Goal: Task Accomplishment & Management: Manage account settings

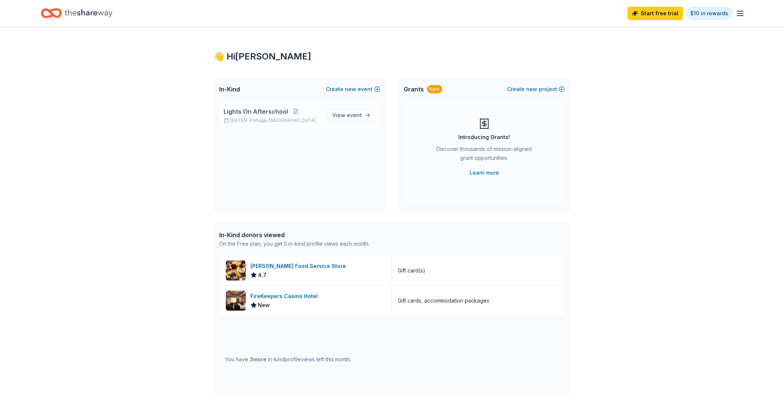
click at [306, 117] on div "Lights On Afterschool [DATE] • Portage, [GEOGRAPHIC_DATA]" at bounding box center [273, 115] width 98 height 16
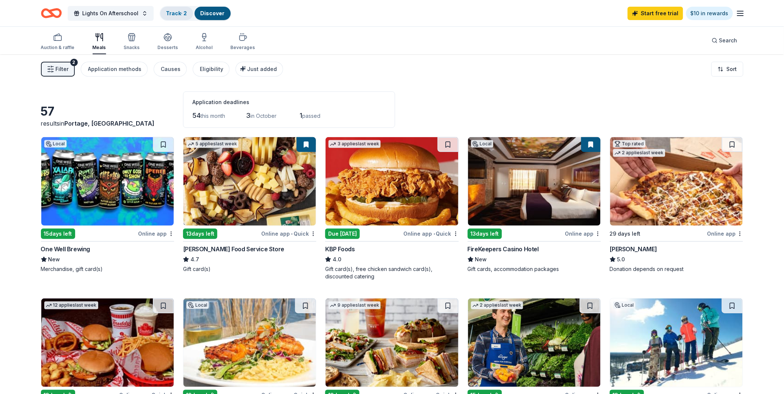
click at [176, 14] on link "Track · 2" at bounding box center [176, 13] width 21 height 6
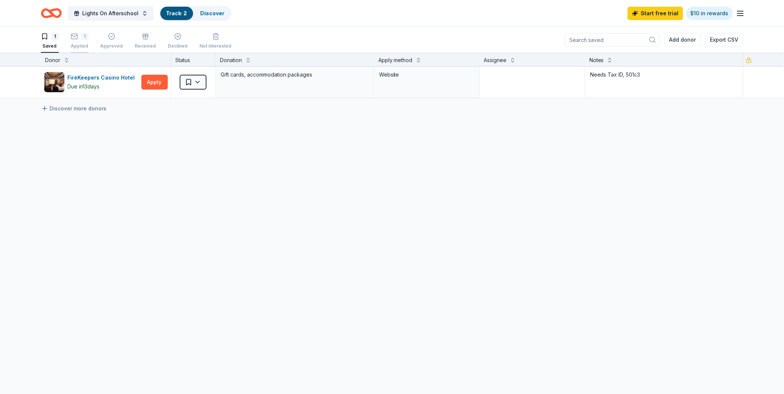
click at [75, 36] on icon "button" at bounding box center [74, 36] width 6 height 2
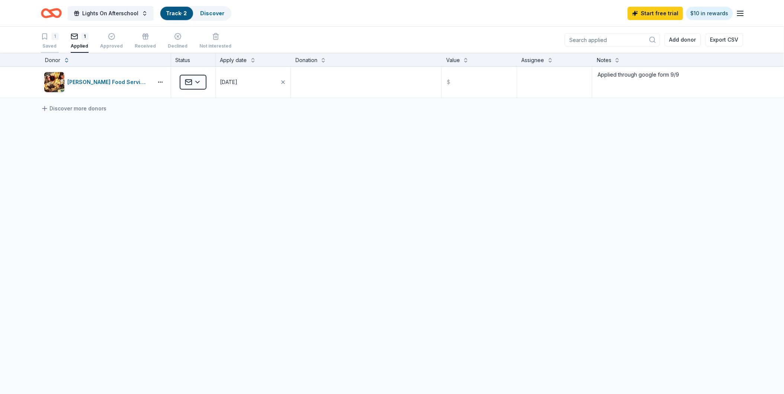
click at [52, 38] on div "1" at bounding box center [54, 36] width 7 height 7
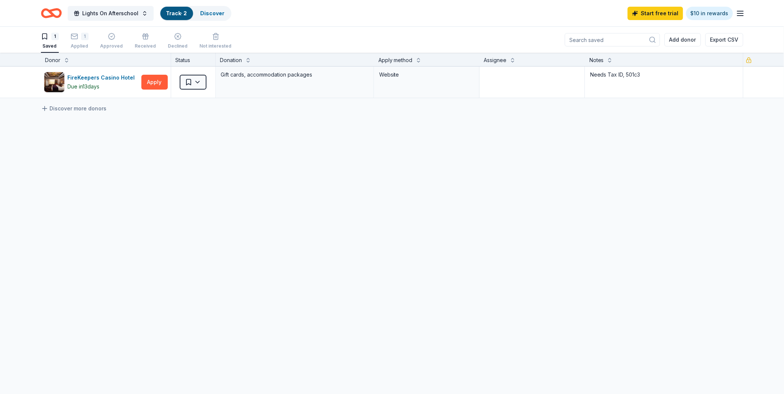
click at [246, 15] on div "Lights On Afterschool Track · 2 Discover Start free trial $10 in rewards" at bounding box center [392, 12] width 702 height 17
click at [73, 38] on icon "button" at bounding box center [74, 36] width 7 height 7
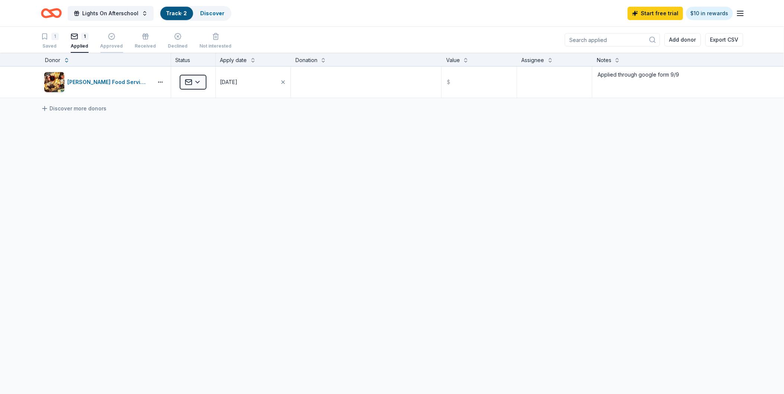
click at [107, 42] on div "Approved" at bounding box center [111, 41] width 23 height 16
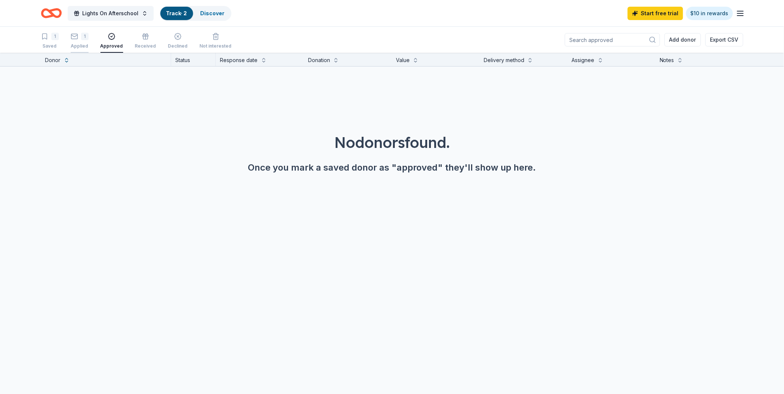
click at [82, 39] on div "1" at bounding box center [84, 36] width 7 height 7
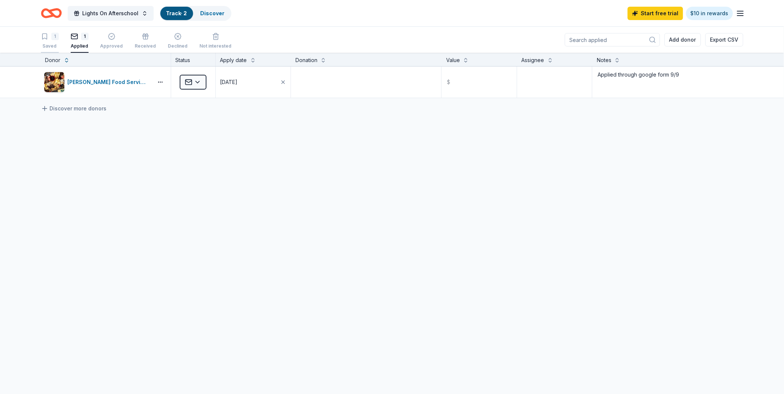
click at [45, 41] on div "1 Saved" at bounding box center [50, 41] width 18 height 16
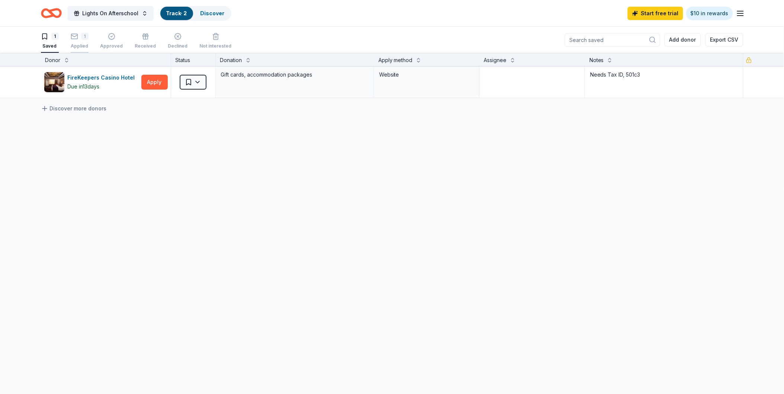
click at [79, 40] on div "1 Applied" at bounding box center [80, 41] width 18 height 16
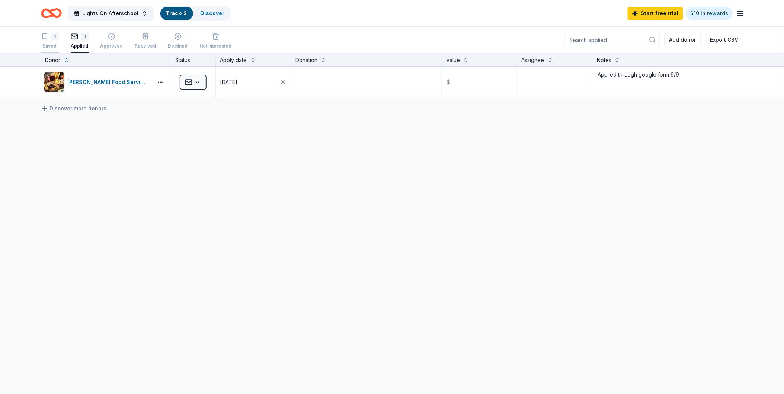
click at [44, 43] on div "Saved" at bounding box center [50, 46] width 18 height 6
